Goal: Check status: Check status

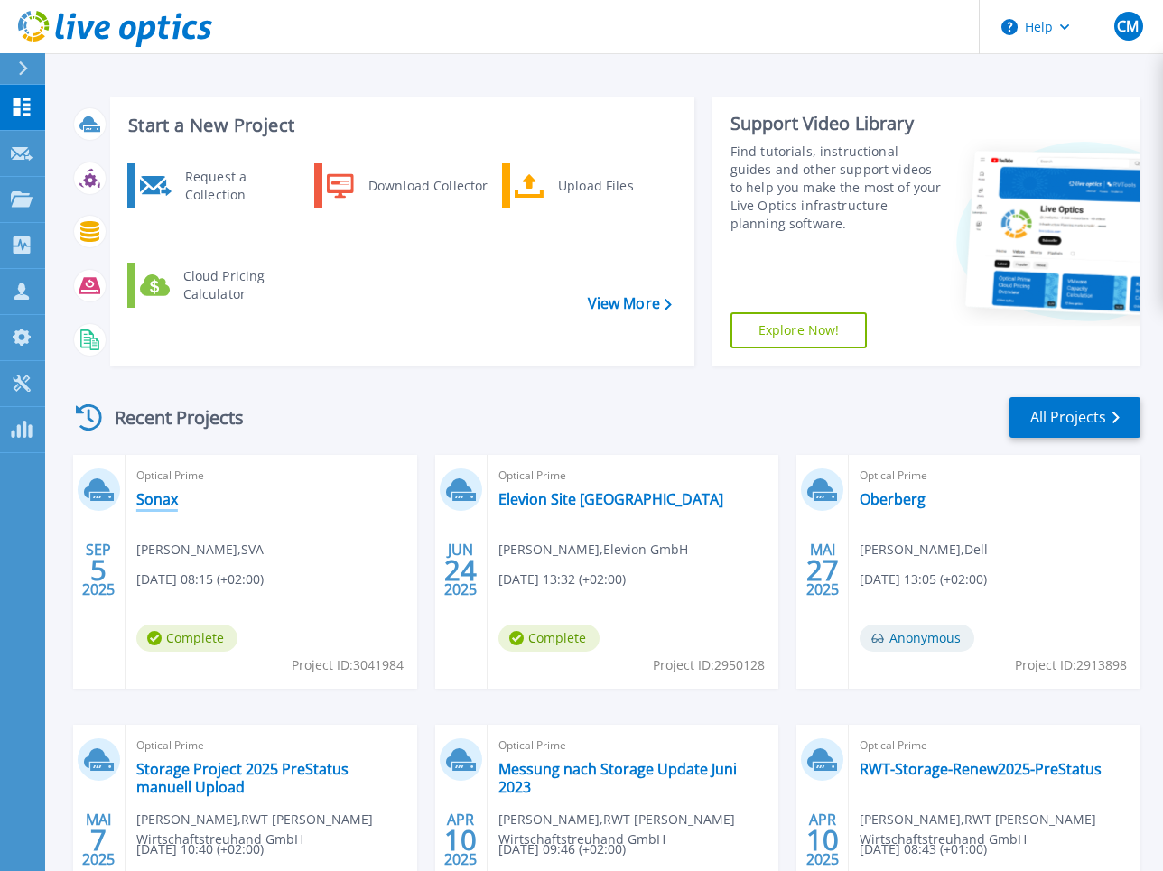
click at [168, 490] on link "Sonax" at bounding box center [157, 499] width 42 height 18
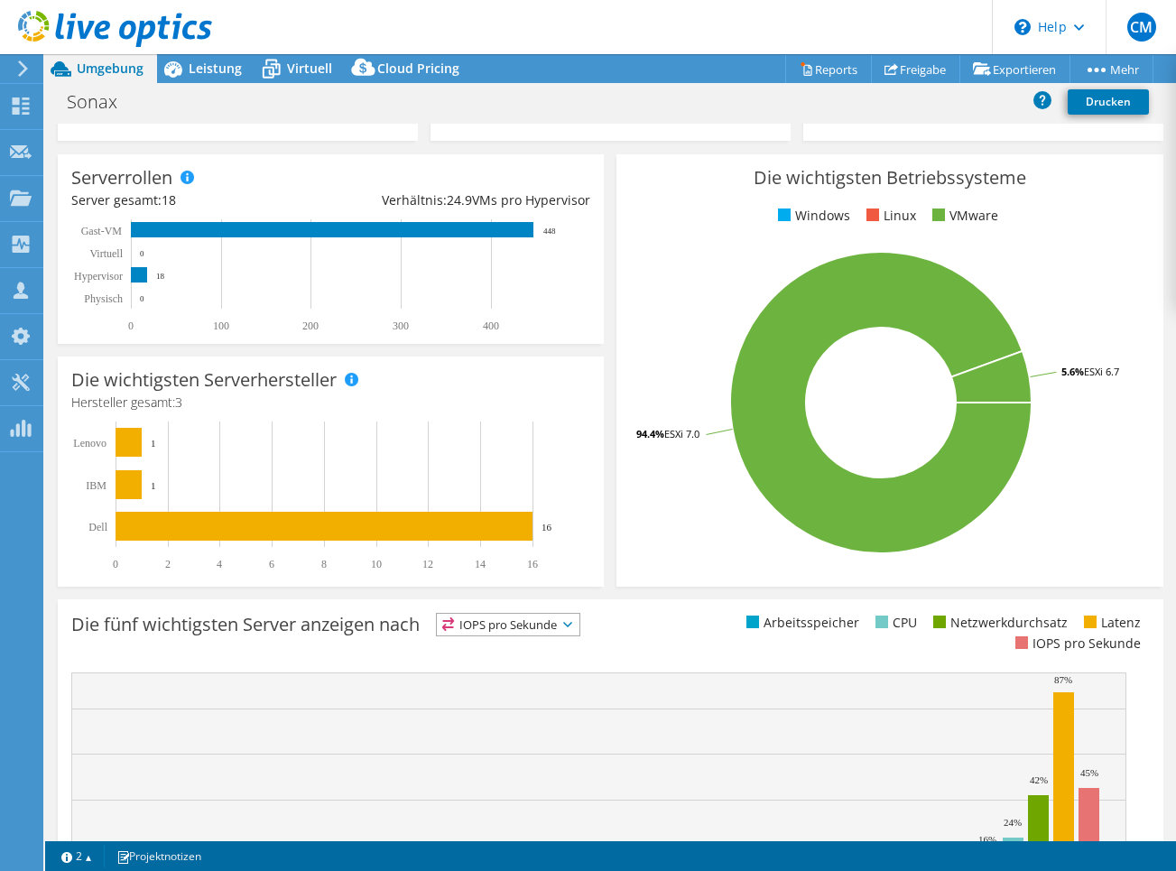
select select "USD"
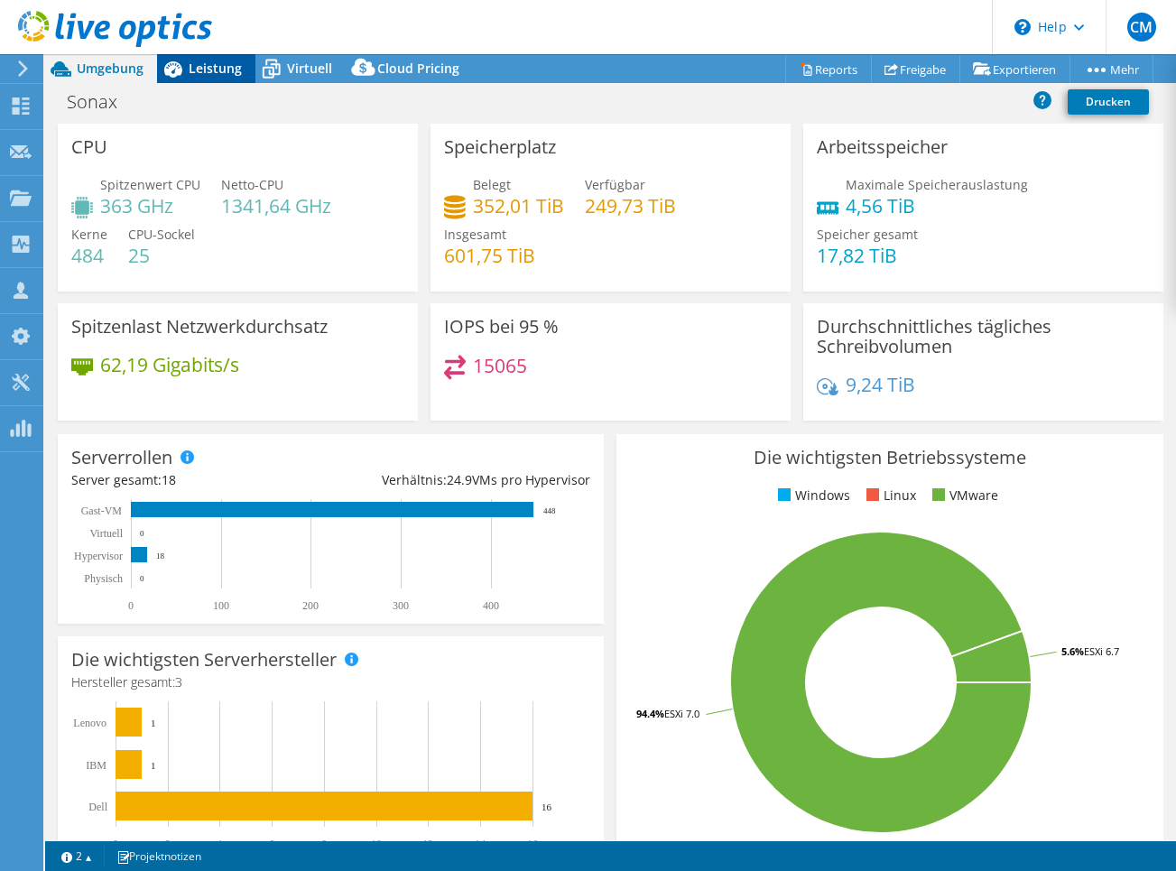
click at [221, 71] on span "Leistung" at bounding box center [215, 68] width 53 height 17
